Goal: Information Seeking & Learning: Learn about a topic

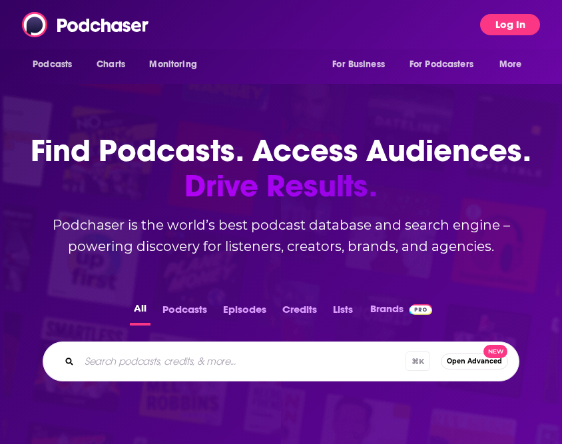
click at [526, 29] on button "Log In" at bounding box center [510, 24] width 60 height 21
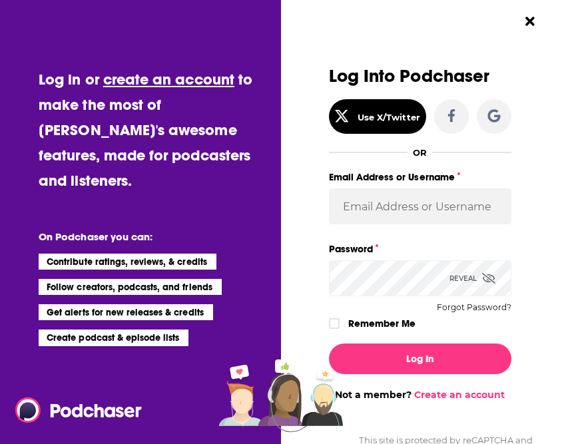
click at [559, 34] on div "Log Into Podchaser Use X/Twitter OR Email Address or Username Password Reveal F…" at bounding box center [424, 222] width 276 height 444
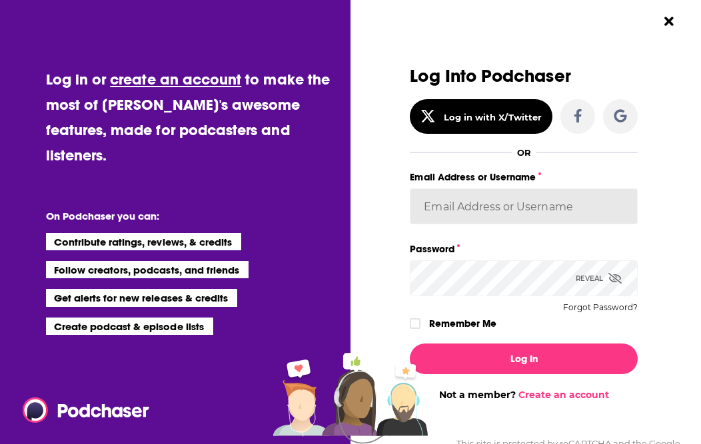
click at [444, 217] on input "Email Address or Username" at bounding box center [524, 207] width 228 height 36
type input "[PERSON_NAME][EMAIL_ADDRESS][DOMAIN_NAME]"
click at [562, 283] on div "Reveal" at bounding box center [599, 278] width 46 height 36
click at [562, 304] on button "Forgot Password?" at bounding box center [600, 307] width 75 height 9
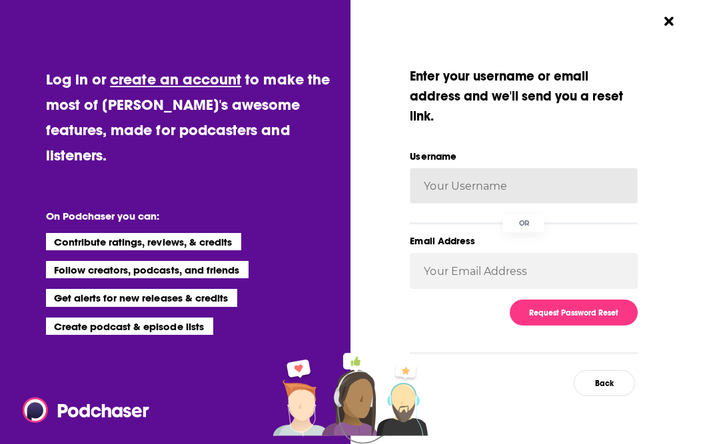
click at [446, 189] on input "Username" at bounding box center [524, 186] width 228 height 36
type input "[PERSON_NAME][EMAIL_ADDRESS][DOMAIN_NAME]"
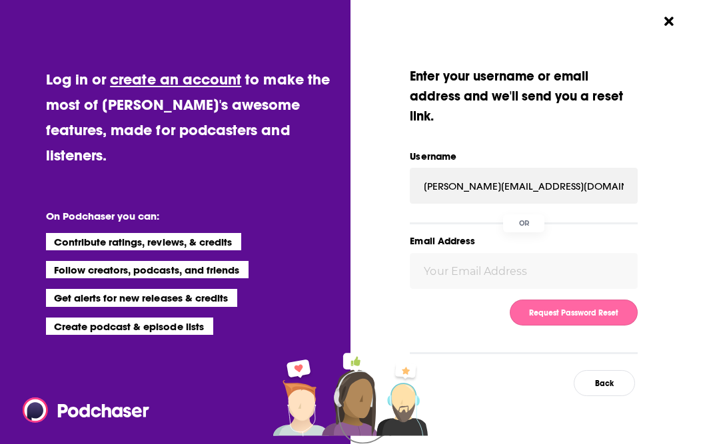
click at [562, 310] on button "Request Password Reset" at bounding box center [574, 313] width 128 height 26
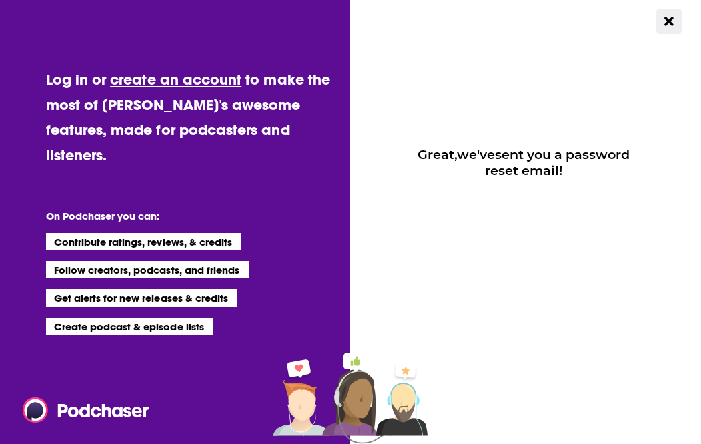
click at [562, 24] on icon "Close Button" at bounding box center [668, 21] width 9 height 9
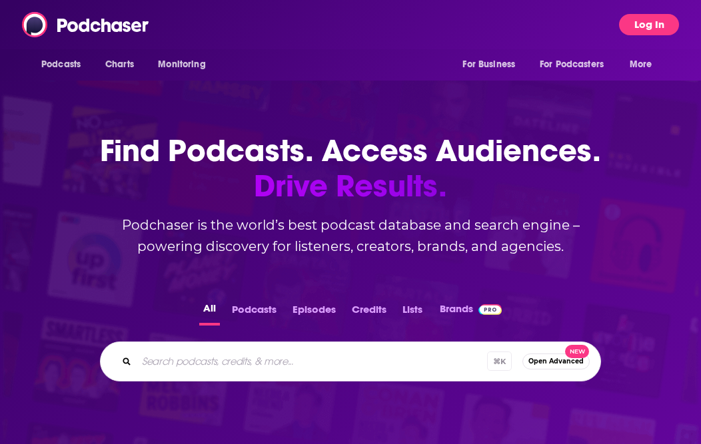
click at [562, 25] on button "Log In" at bounding box center [649, 24] width 60 height 21
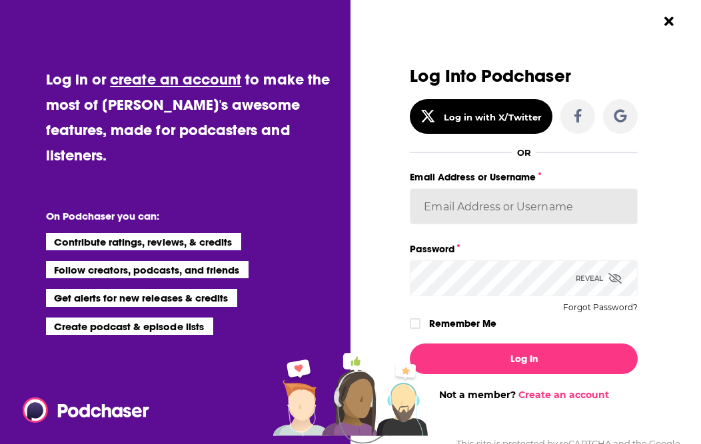
click at [436, 205] on input "Email Address or Username" at bounding box center [524, 207] width 228 height 36
type input "[PERSON_NAME][EMAIL_ADDRESS][DOMAIN_NAME]"
click at [432, 322] on label "Remember Me" at bounding box center [462, 323] width 67 height 17
click at [419, 330] on input "rememberMe" at bounding box center [415, 330] width 8 height 0
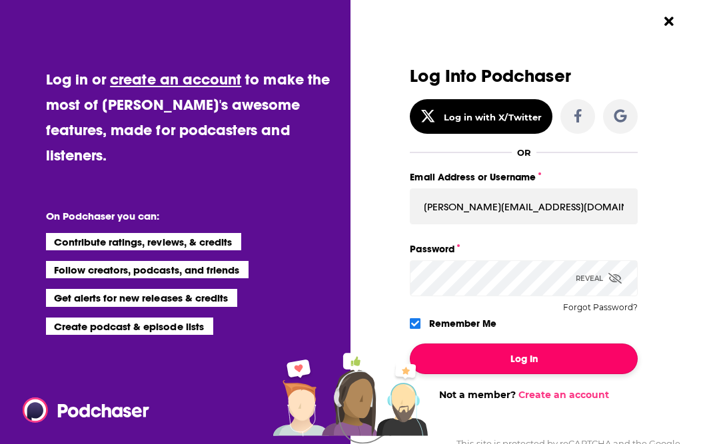
click at [464, 374] on button "Log In" at bounding box center [524, 359] width 228 height 31
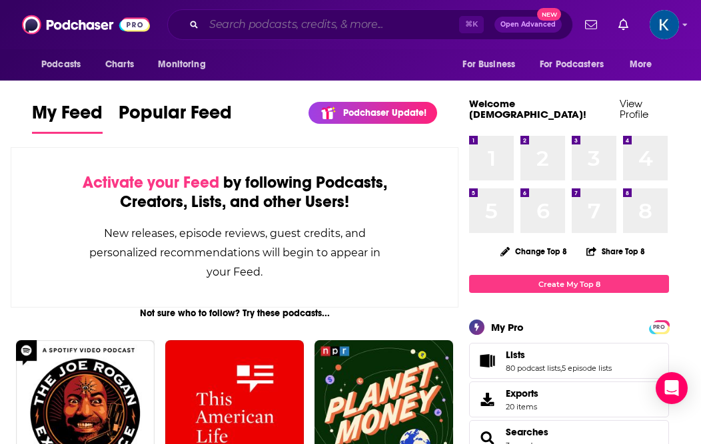
click at [339, 31] on input "Search podcasts, credits, & more..." at bounding box center [331, 24] width 255 height 21
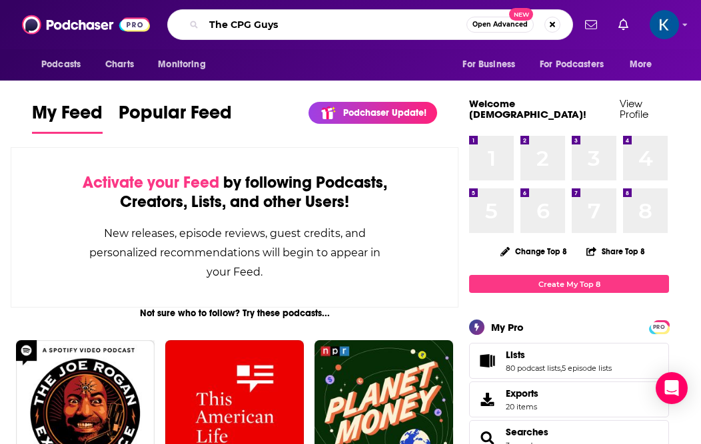
type input "The CPG Guys"
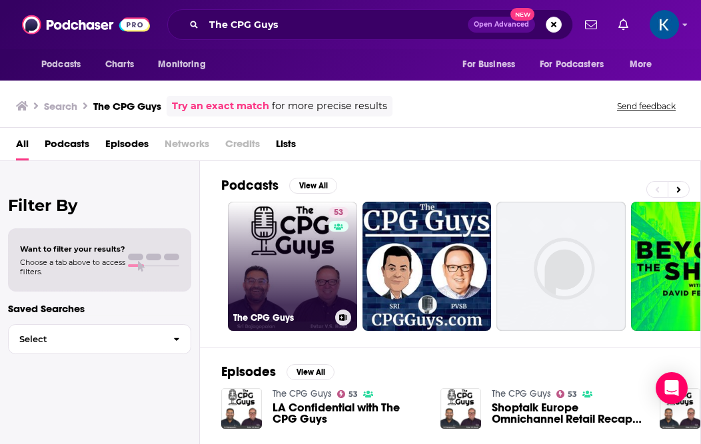
click at [287, 259] on link "53 The CPG Guys" at bounding box center [292, 266] width 129 height 129
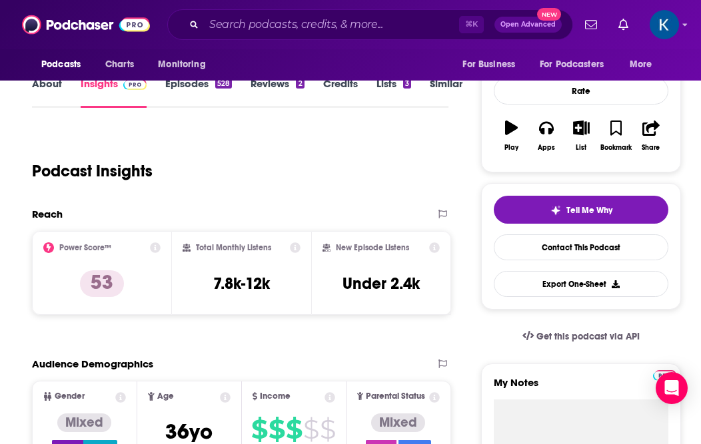
scroll to position [222, 0]
